Goal: Navigation & Orientation: Find specific page/section

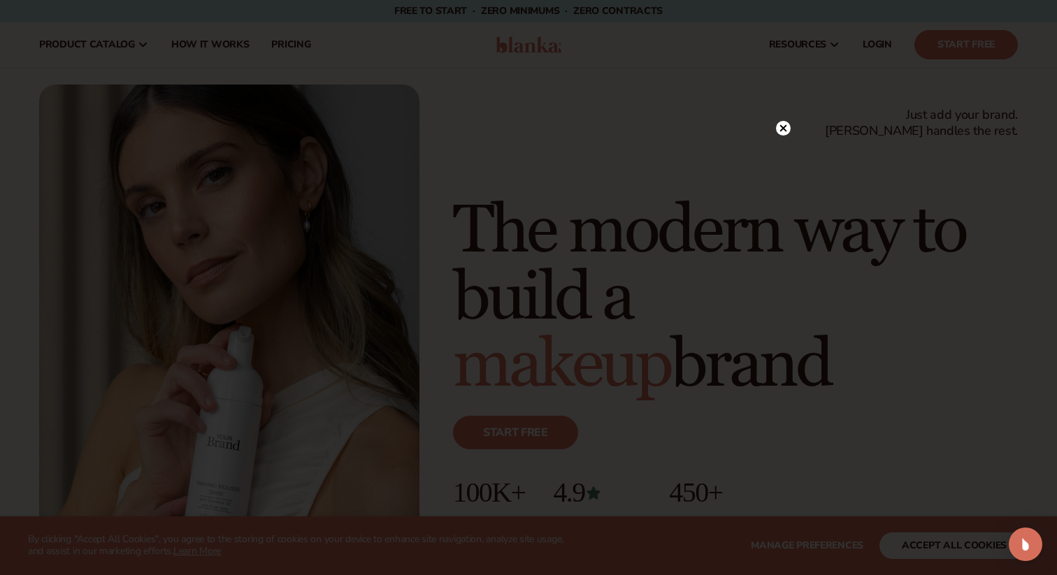
click at [782, 132] on circle at bounding box center [783, 128] width 15 height 15
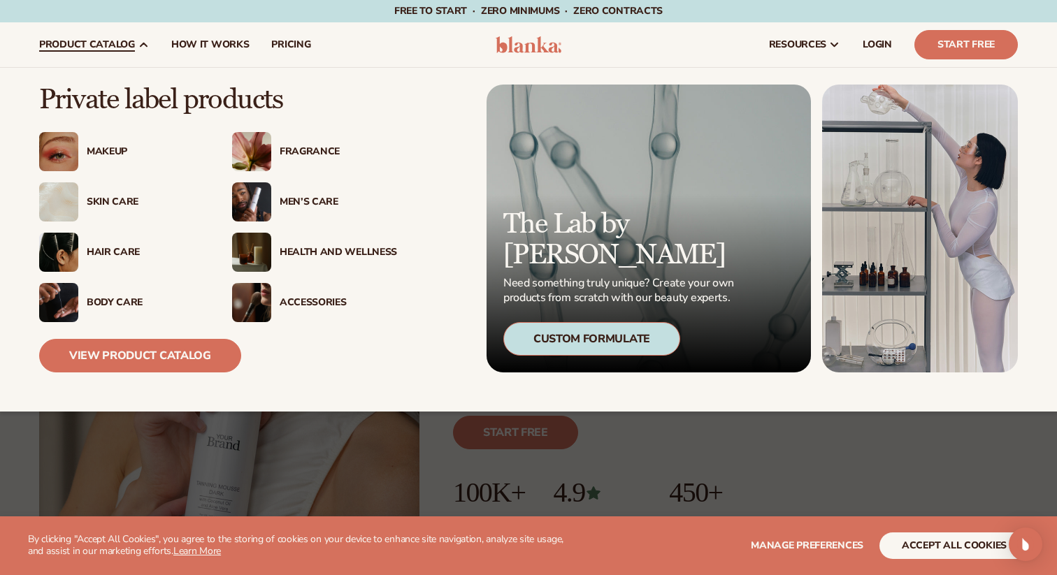
click at [315, 248] on div "Health And Wellness" at bounding box center [338, 253] width 117 height 12
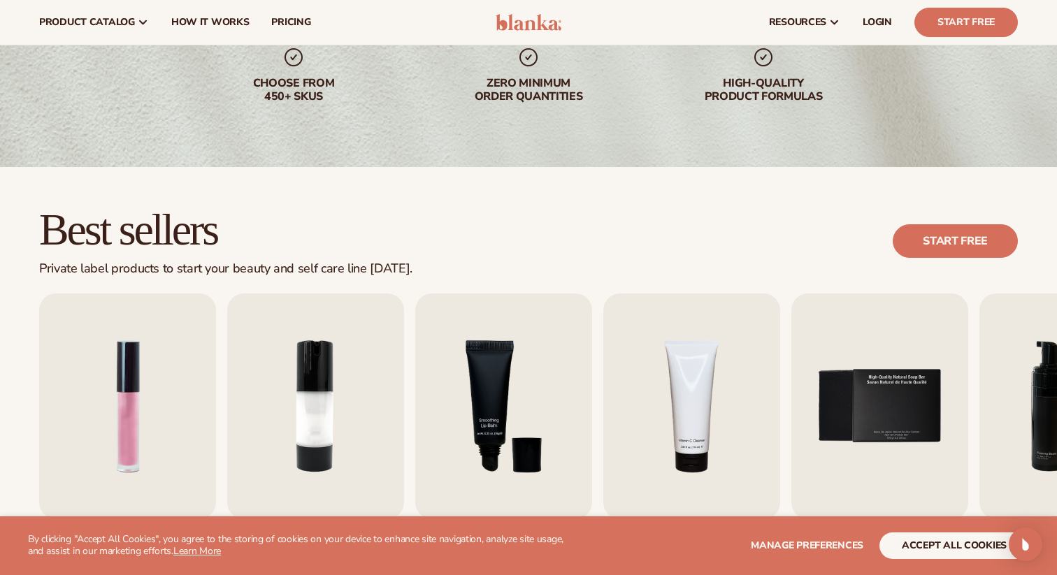
scroll to position [193, 0]
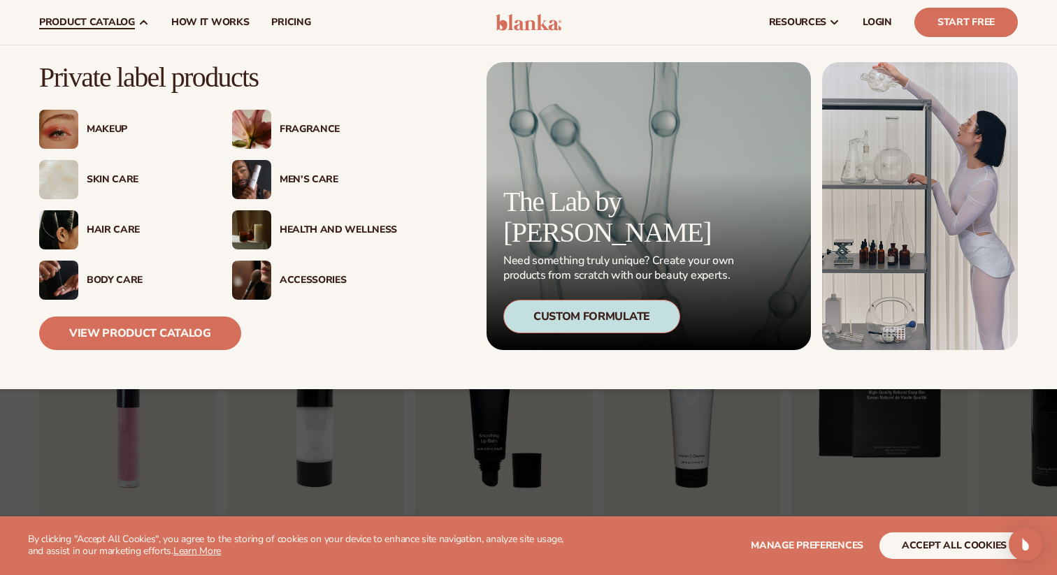
click at [120, 278] on div "Body Care" at bounding box center [145, 281] width 117 height 12
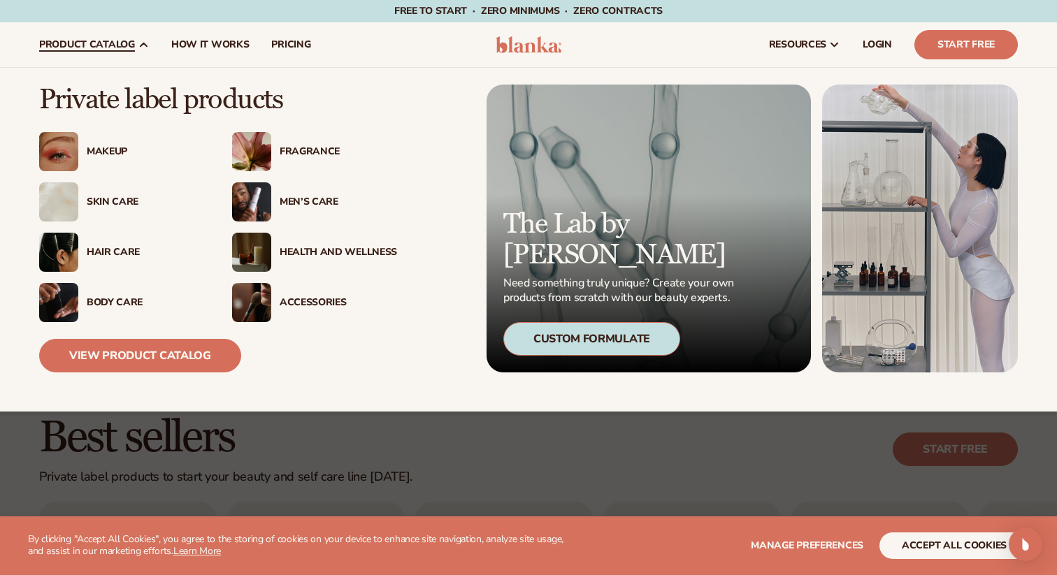
click at [303, 302] on div "Accessories" at bounding box center [338, 303] width 117 height 12
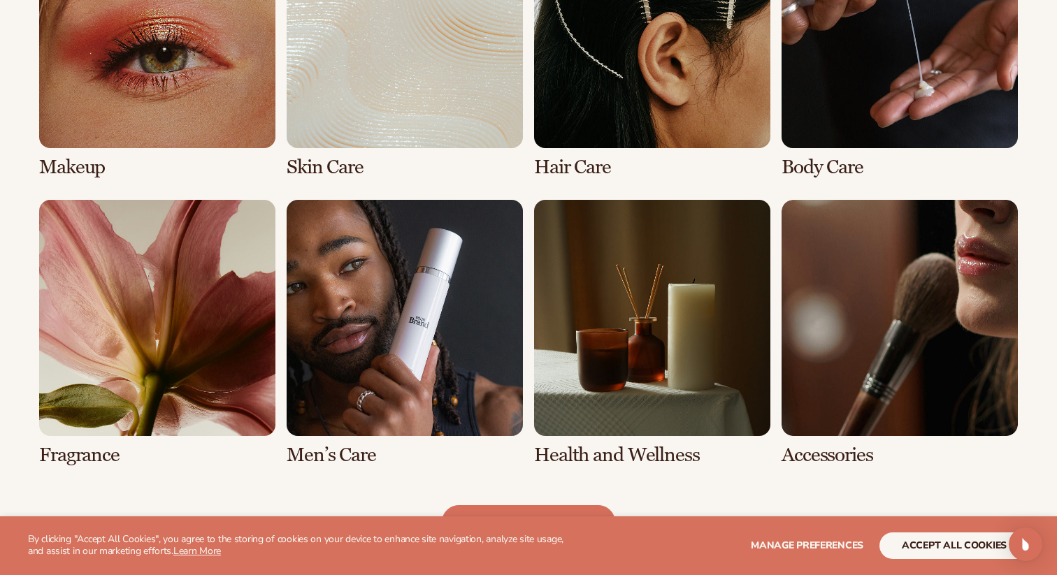
scroll to position [1141, 0]
